Goal: Task Accomplishment & Management: Manage account settings

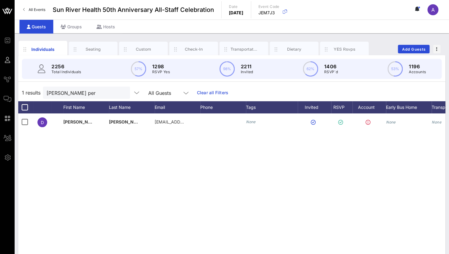
scroll to position [0, 47]
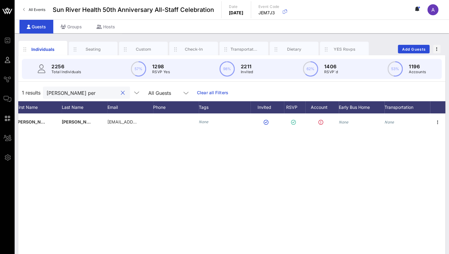
drag, startPoint x: 94, startPoint y: 90, endPoint x: -2, endPoint y: 93, distance: 96.3
click at [0, 93] on html "Event Builder Guests Journeys Comms QR Scanner Team Settings Sun River Health 5…" at bounding box center [224, 127] width 449 height 254
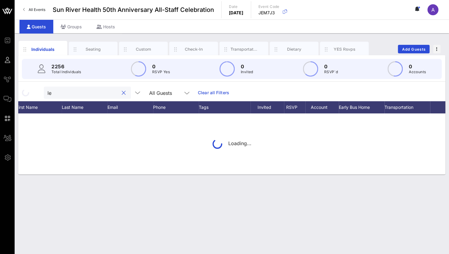
type input "l"
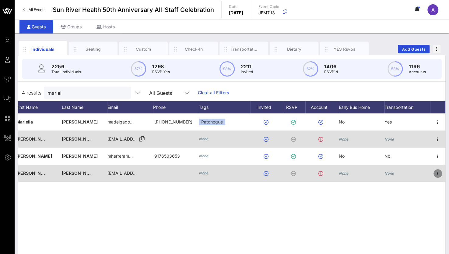
click at [439, 175] on icon "button" at bounding box center [437, 173] width 7 height 7
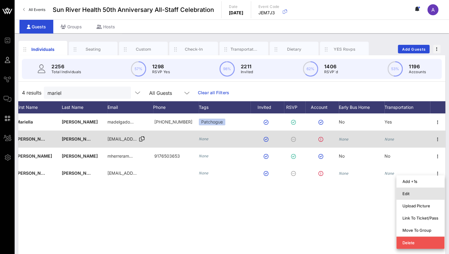
click at [404, 192] on div "Edit" at bounding box center [421, 193] width 36 height 5
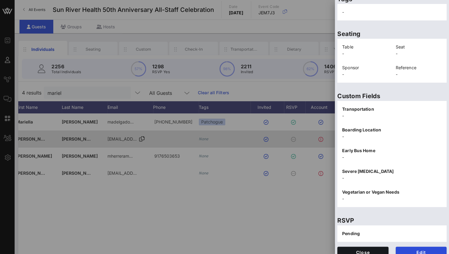
scroll to position [123, 0]
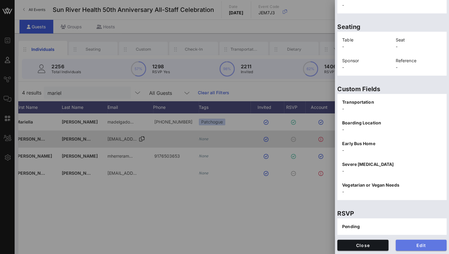
click at [410, 247] on button "Edit" at bounding box center [421, 244] width 51 height 11
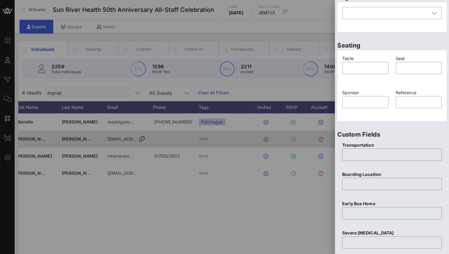
scroll to position [238, 0]
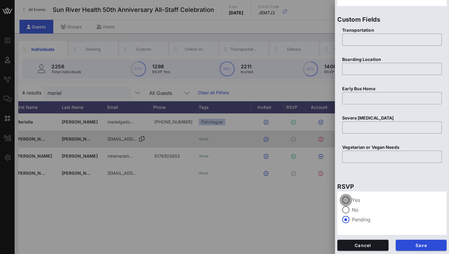
click at [345, 199] on div at bounding box center [346, 200] width 10 height 10
click at [408, 243] on span "Save" at bounding box center [421, 244] width 41 height 5
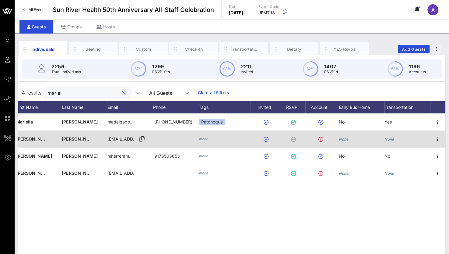
drag, startPoint x: 76, startPoint y: 89, endPoint x: -2, endPoint y: 100, distance: 79.1
click at [0, 100] on html "Event Builder Guests Journeys Comms QR Scanner Team Settings Sun River Health 5…" at bounding box center [224, 127] width 449 height 254
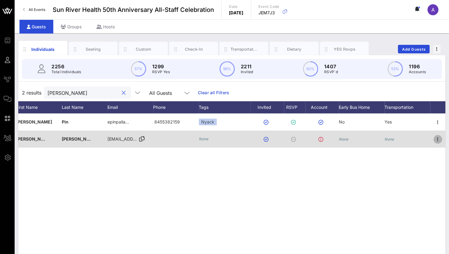
click at [439, 136] on icon "button" at bounding box center [437, 139] width 7 height 7
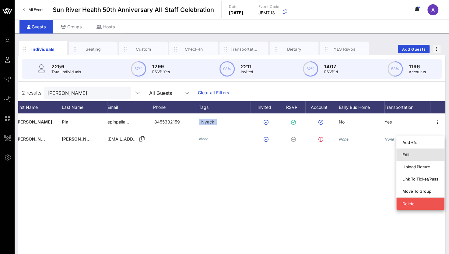
click at [416, 153] on div "Edit" at bounding box center [421, 154] width 36 height 5
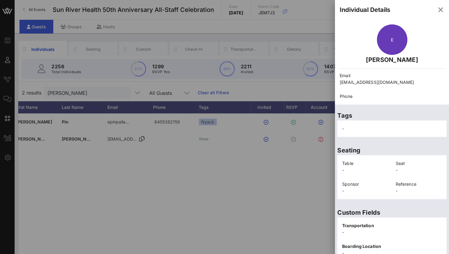
scroll to position [123, 0]
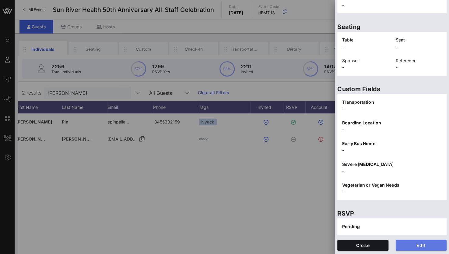
click at [415, 242] on button "Edit" at bounding box center [421, 244] width 51 height 11
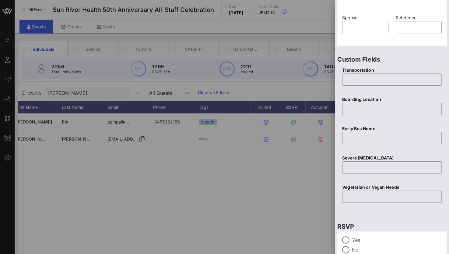
scroll to position [199, 0]
click at [345, 237] on div at bounding box center [346, 239] width 10 height 10
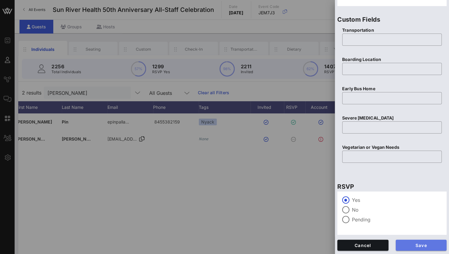
click at [410, 245] on span "Save" at bounding box center [421, 244] width 41 height 5
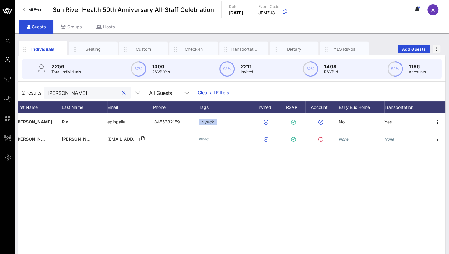
drag, startPoint x: 79, startPoint y: 94, endPoint x: -2, endPoint y: 98, distance: 81.7
click at [0, 98] on html "Event Builder Guests Journeys Comms QR Scanner Team Settings Sun River Health 5…" at bounding box center [224, 127] width 449 height 254
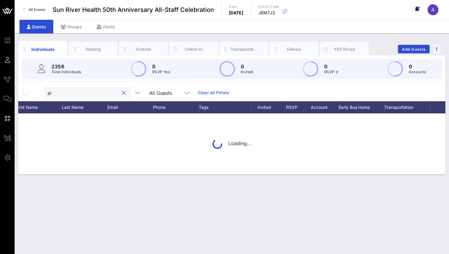
type input "a"
type input "c"
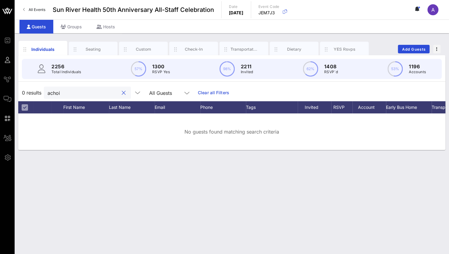
type input "achoi"
click at [423, 47] on span "Add Guests" at bounding box center [414, 49] width 24 height 5
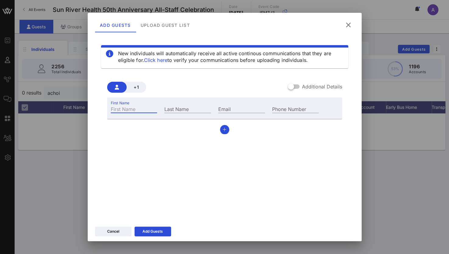
type input "x"
click at [128, 108] on input "x" at bounding box center [134, 109] width 47 height 8
type input "[PERSON_NAME]"
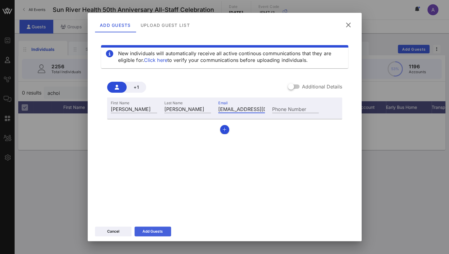
type input "[EMAIL_ADDRESS][DOMAIN_NAME]"
click at [152, 230] on icon at bounding box center [152, 231] width 5 height 4
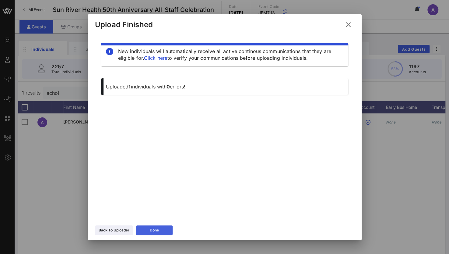
click at [152, 230] on button "Done" at bounding box center [154, 230] width 37 height 10
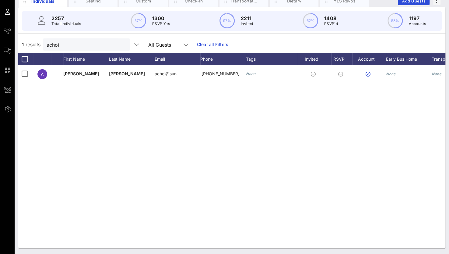
scroll to position [0, 47]
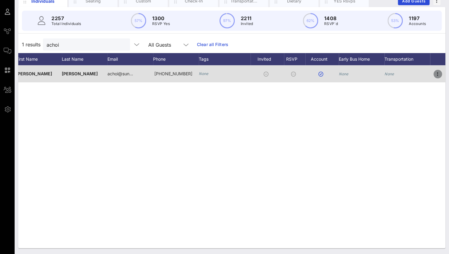
click at [439, 73] on icon "button" at bounding box center [437, 73] width 7 height 7
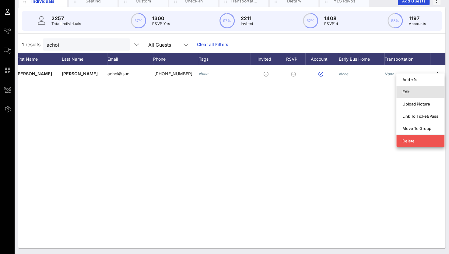
click at [417, 90] on div "Edit" at bounding box center [421, 91] width 36 height 5
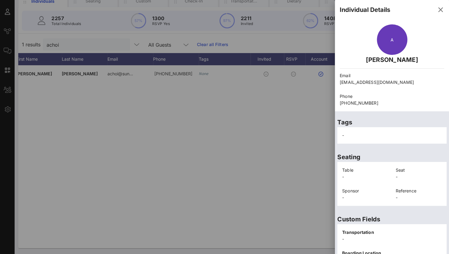
scroll to position [130, 0]
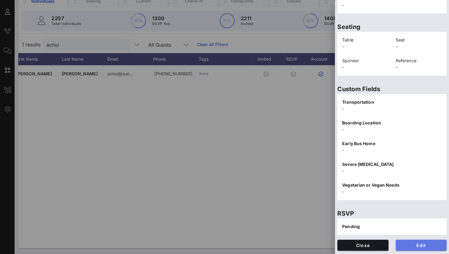
click at [408, 244] on span "Edit" at bounding box center [421, 244] width 41 height 5
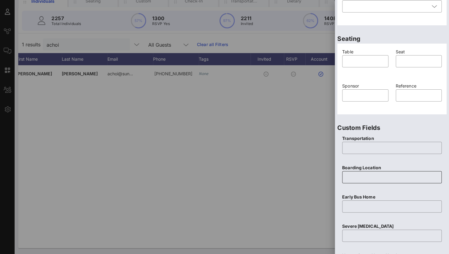
scroll to position [238, 0]
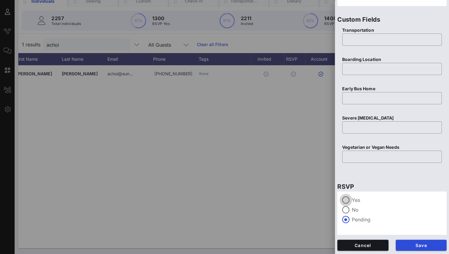
click at [344, 198] on div at bounding box center [346, 200] width 10 height 10
click at [404, 245] on span "Save" at bounding box center [421, 244] width 41 height 5
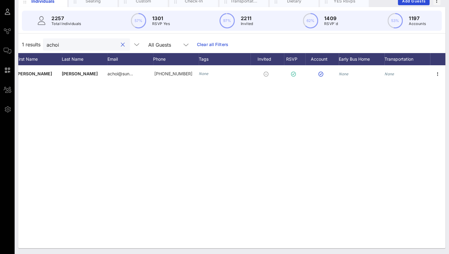
click at [80, 45] on input "achoi" at bounding box center [82, 45] width 71 height 8
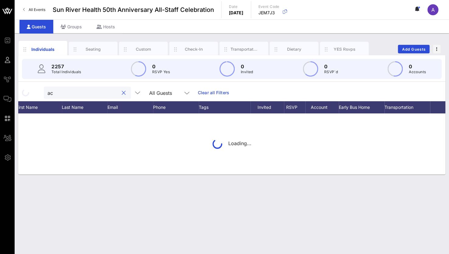
scroll to position [0, 0]
type input "a"
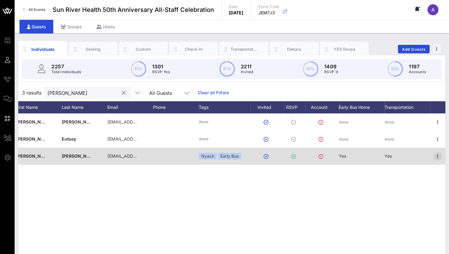
type input "[PERSON_NAME]"
click at [435, 155] on icon "button" at bounding box center [437, 156] width 7 height 7
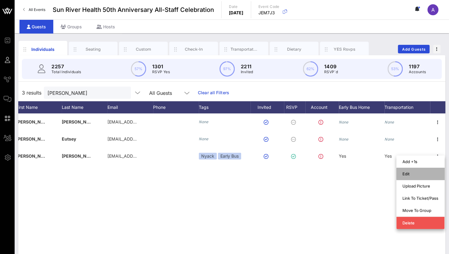
click at [410, 175] on div "Edit" at bounding box center [421, 173] width 36 height 5
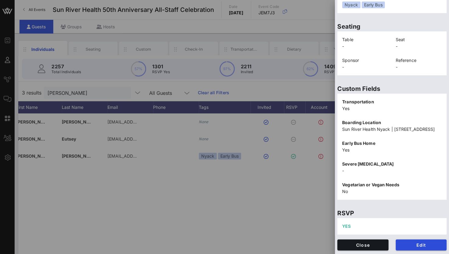
scroll to position [48, 0]
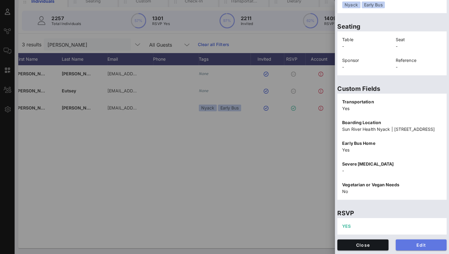
click at [412, 242] on span "Edit" at bounding box center [421, 244] width 41 height 5
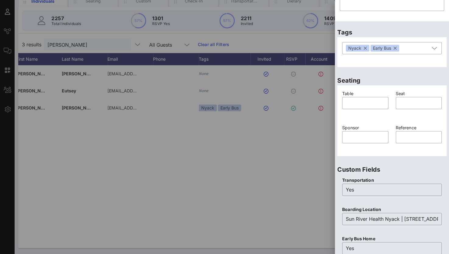
scroll to position [88, 0]
click at [395, 47] on button "button" at bounding box center [395, 48] width 3 height 7
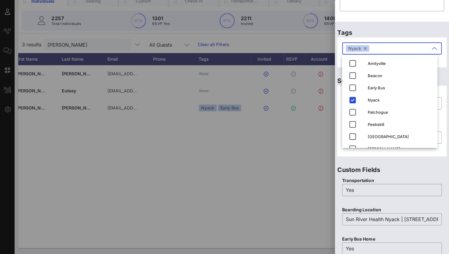
click at [365, 47] on button "button" at bounding box center [365, 48] width 3 height 7
click at [406, 161] on div "Custom Fields Transportation ​ Yes Boarding Location ​ [GEOGRAPHIC_DATA] | [STR…" at bounding box center [392, 242] width 114 height 167
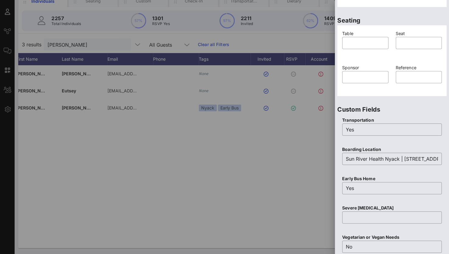
scroll to position [149, 0]
drag, startPoint x: 361, startPoint y: 128, endPoint x: 318, endPoint y: 130, distance: 42.7
click at [318, 130] on div "Event Builder Guests Journeys Comms QR Scanner Team Settings Sun River Health 5…" at bounding box center [224, 103] width 449 height 302
type input "No"
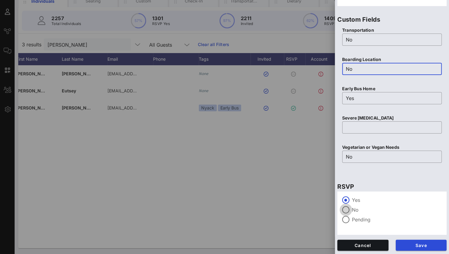
type input "No"
click at [347, 209] on div at bounding box center [346, 209] width 10 height 10
drag, startPoint x: 359, startPoint y: 93, endPoint x: 324, endPoint y: 98, distance: 35.8
click at [324, 98] on div "Event Builder Guests Journeys Comms QR Scanner Team Settings Sun River Health 5…" at bounding box center [224, 103] width 449 height 302
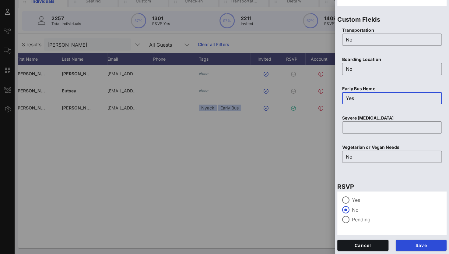
drag, startPoint x: 356, startPoint y: 95, endPoint x: 329, endPoint y: 100, distance: 27.9
click at [329, 100] on div "Event Builder Guests Journeys Comms QR Scanner Team Settings Sun River Health 5…" at bounding box center [224, 103] width 449 height 302
type input "No"
click at [411, 244] on span "Save" at bounding box center [421, 244] width 41 height 5
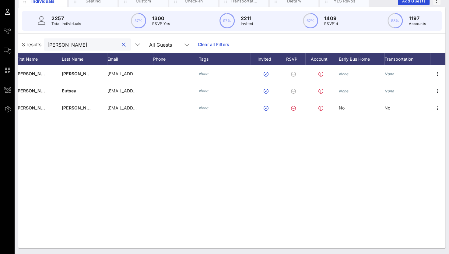
drag, startPoint x: 66, startPoint y: 44, endPoint x: -2, endPoint y: 51, distance: 69.0
click at [0, 51] on html "Event Builder Guests Journeys Comms QR Scanner Team Settings Sun River Health 5…" at bounding box center [224, 79] width 449 height 254
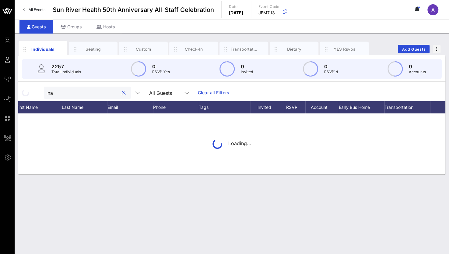
scroll to position [0, 0]
type input "n"
type input "t"
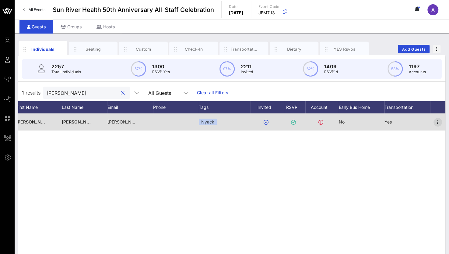
type input "[PERSON_NAME]"
click at [438, 123] on icon "button" at bounding box center [437, 122] width 7 height 7
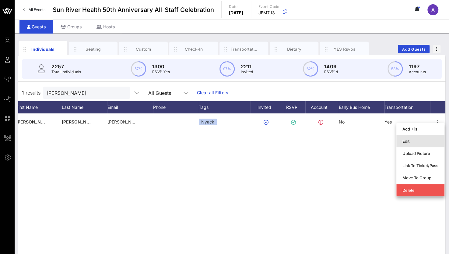
click at [405, 142] on div "Edit" at bounding box center [421, 141] width 36 height 5
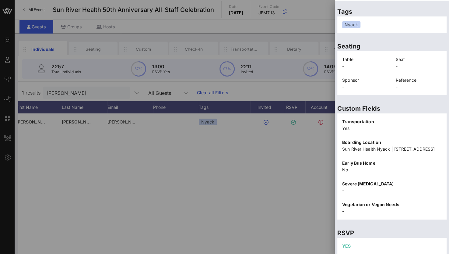
scroll to position [130, 0]
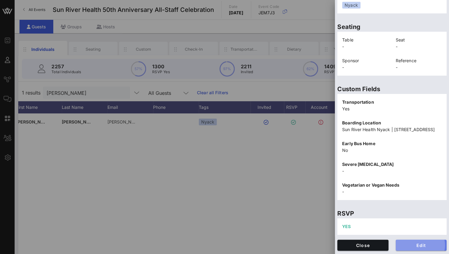
click at [423, 244] on span "Edit" at bounding box center [421, 244] width 41 height 5
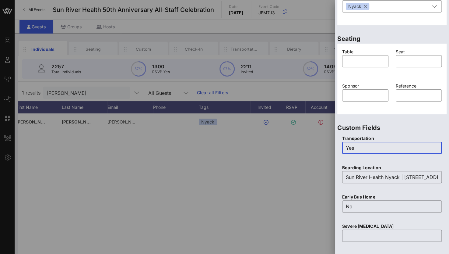
drag, startPoint x: 364, startPoint y: 149, endPoint x: 267, endPoint y: 137, distance: 97.6
click at [267, 137] on div "Event Builder Guests Journeys Comms QR Scanner Team Settings Sun River Health 5…" at bounding box center [224, 151] width 449 height 302
type input "No"
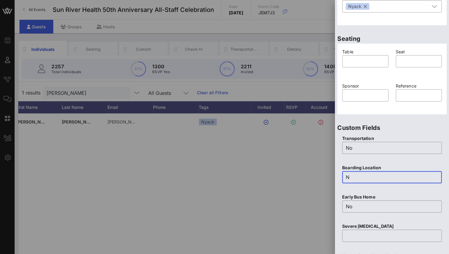
scroll to position [0, 0]
type input "No"
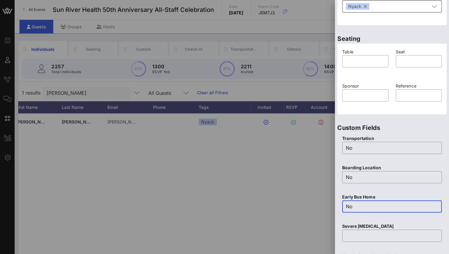
click at [362, 7] on div "Nyack" at bounding box center [357, 6] width 23 height 7
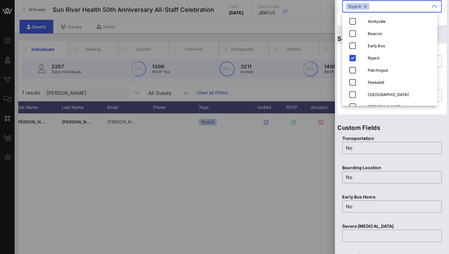
click at [368, 6] on div "Nyack" at bounding box center [357, 6] width 23 height 7
click at [365, 7] on button "button" at bounding box center [365, 6] width 3 height 7
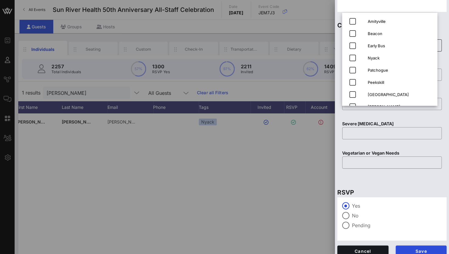
scroll to position [232, 0]
click at [348, 214] on div at bounding box center [346, 215] width 10 height 10
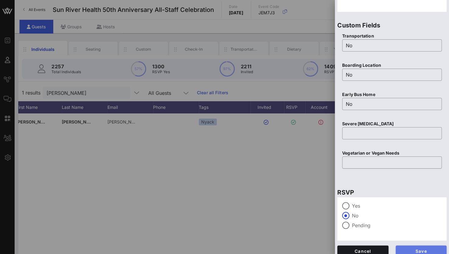
click at [397, 249] on button "Save" at bounding box center [421, 250] width 51 height 11
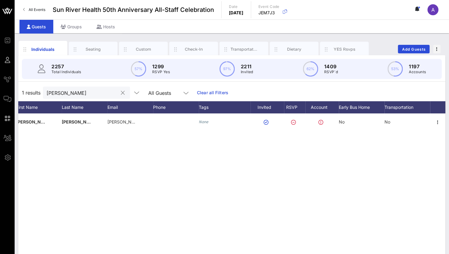
click at [90, 97] on div "[PERSON_NAME]" at bounding box center [82, 93] width 71 height 12
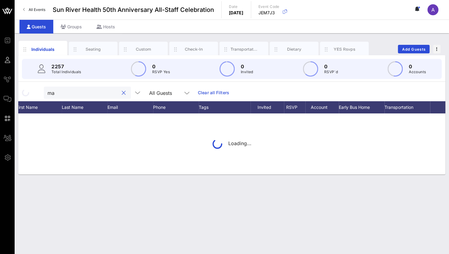
type input "m"
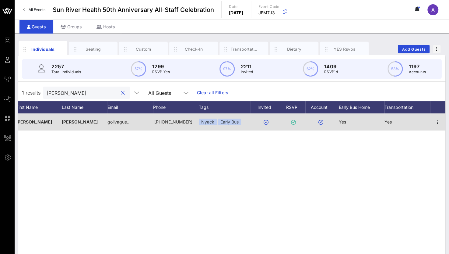
type input "[PERSON_NAME]"
click at [436, 117] on div at bounding box center [437, 121] width 15 height 17
click at [440, 122] on icon "button" at bounding box center [437, 122] width 7 height 7
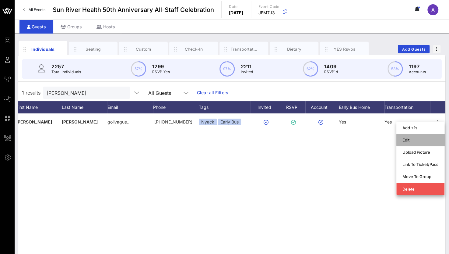
click at [416, 140] on div "Edit" at bounding box center [421, 139] width 36 height 5
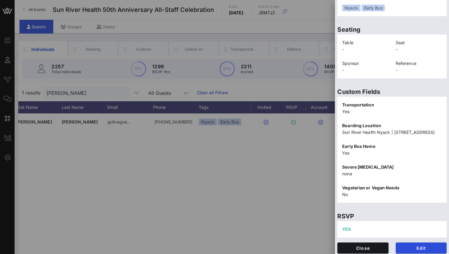
scroll to position [137, 0]
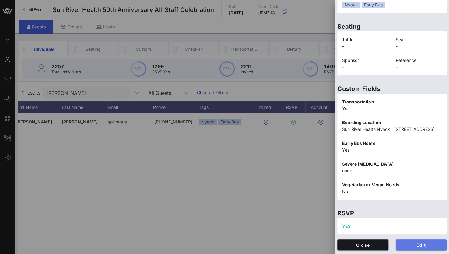
click at [417, 245] on span "Edit" at bounding box center [421, 244] width 41 height 5
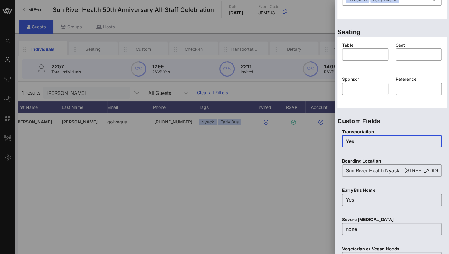
drag, startPoint x: 370, startPoint y: 141, endPoint x: 294, endPoint y: 132, distance: 76.1
click at [294, 132] on div "Event Builder Guests Journeys Comms QR Scanner Team Settings Sun River Health 5…" at bounding box center [224, 151] width 449 height 302
type input "No"
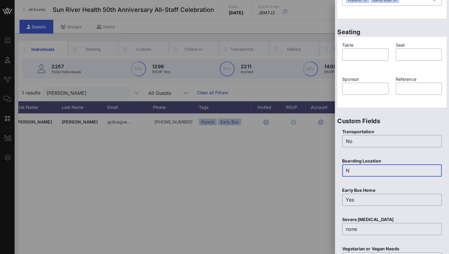
scroll to position [0, 0]
type input "No"
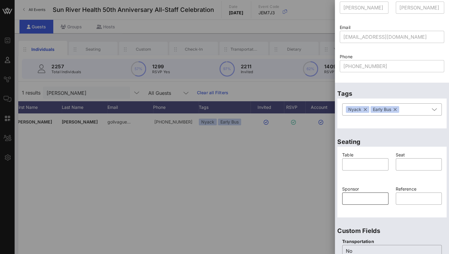
scroll to position [26, 0]
type input "No"
click at [366, 112] on button "button" at bounding box center [365, 110] width 3 height 7
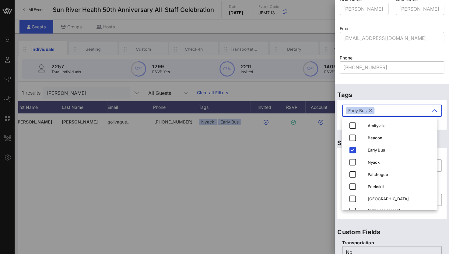
click at [369, 110] on div "Early Bus" at bounding box center [360, 110] width 29 height 7
click at [371, 111] on button "button" at bounding box center [370, 110] width 3 height 7
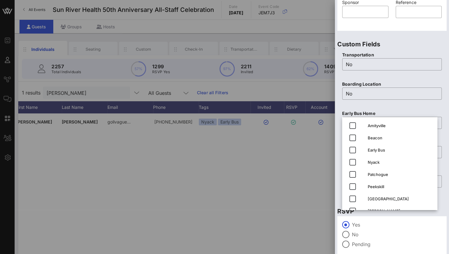
scroll to position [238, 0]
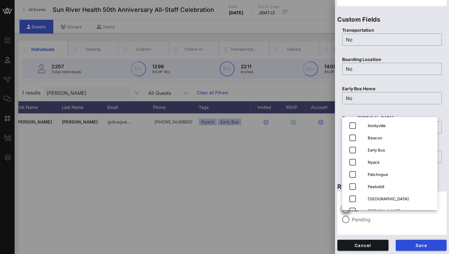
click at [344, 211] on div at bounding box center [346, 209] width 10 height 10
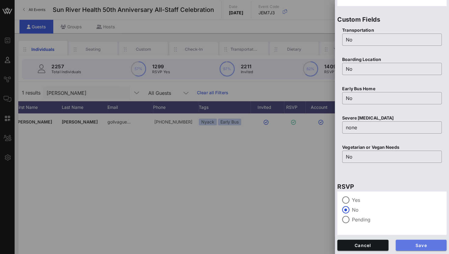
click at [406, 241] on button "Save" at bounding box center [421, 244] width 51 height 11
